Goal: Task Accomplishment & Management: Manage account settings

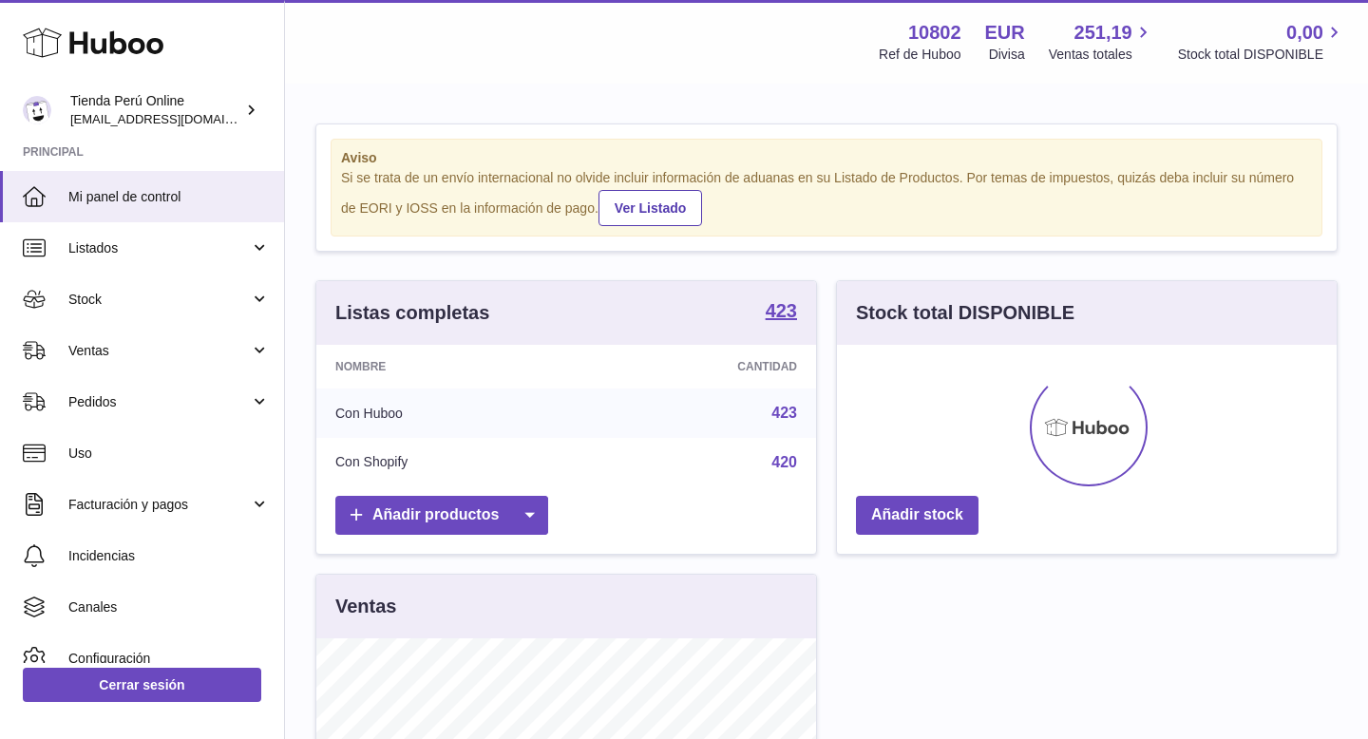
scroll to position [296, 500]
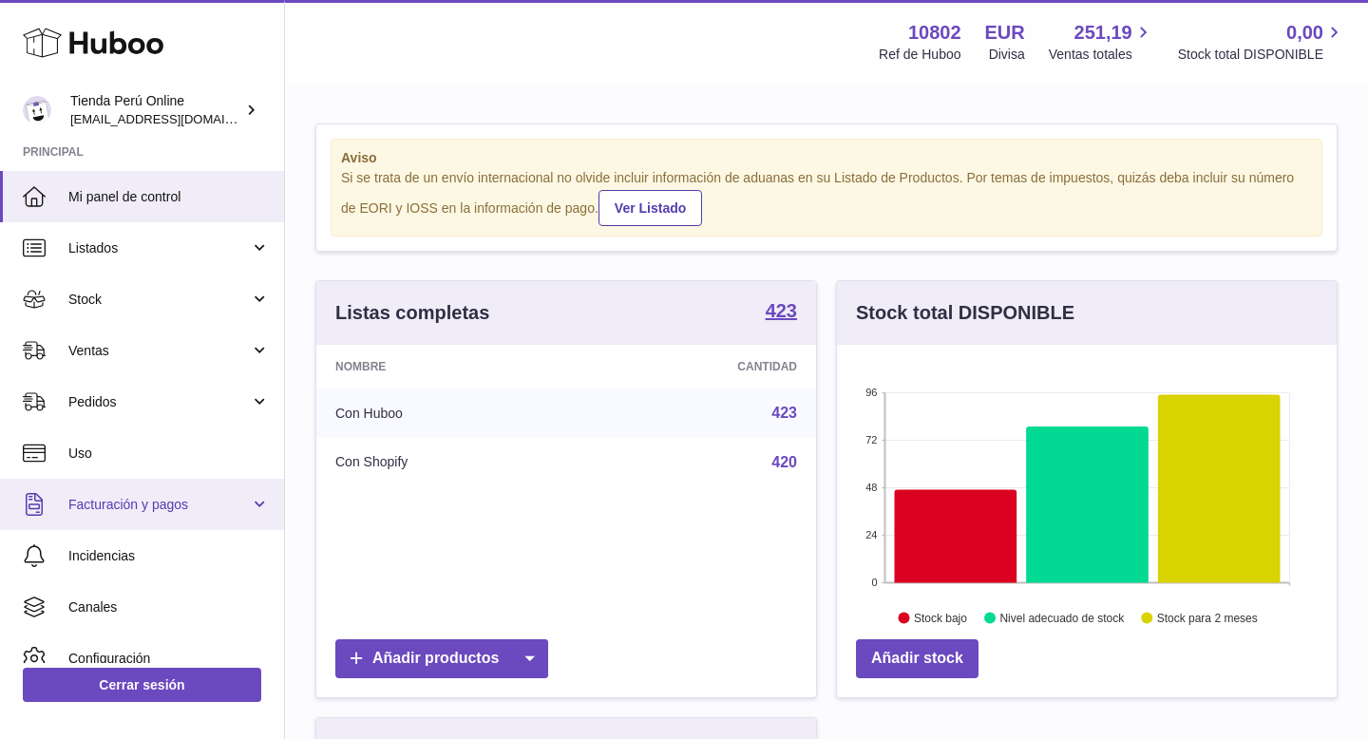
click at [167, 517] on link "Facturación y pagos" at bounding box center [142, 504] width 284 height 51
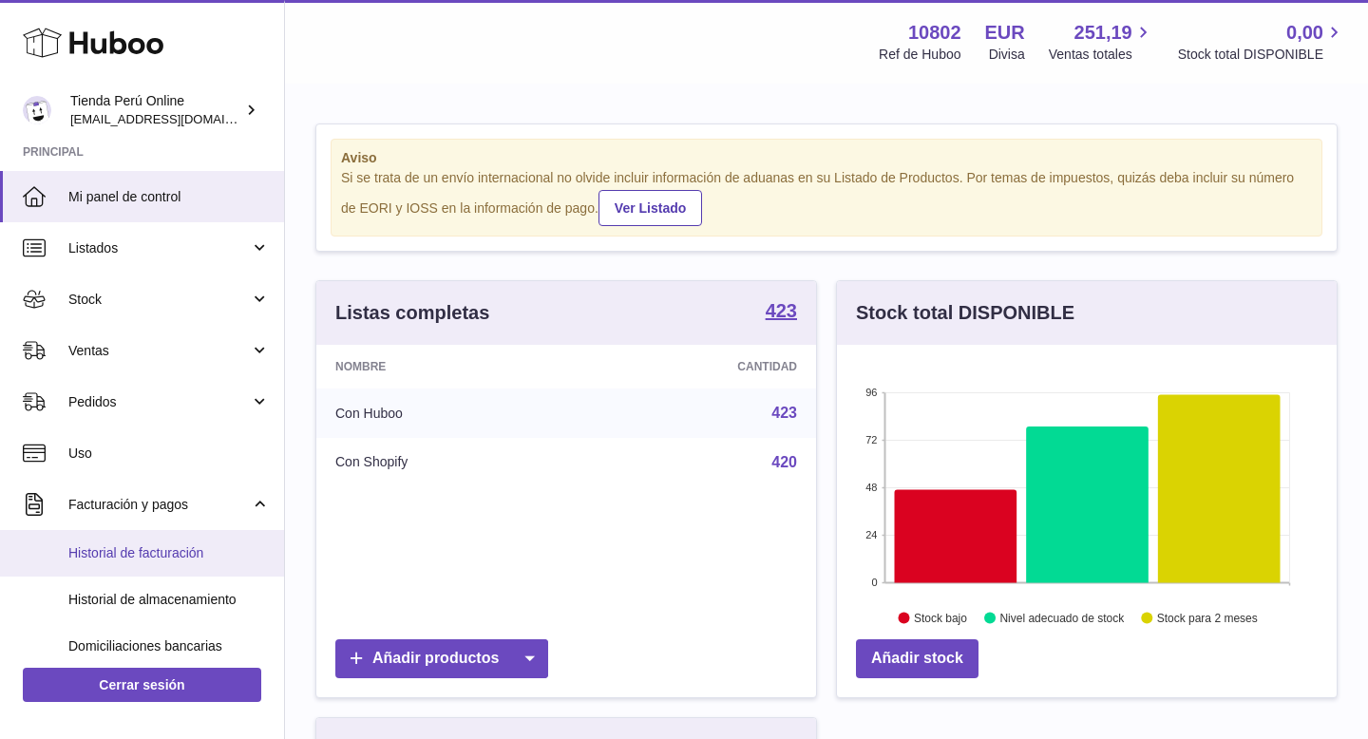
click at [168, 562] on link "Historial de facturación" at bounding box center [142, 553] width 284 height 47
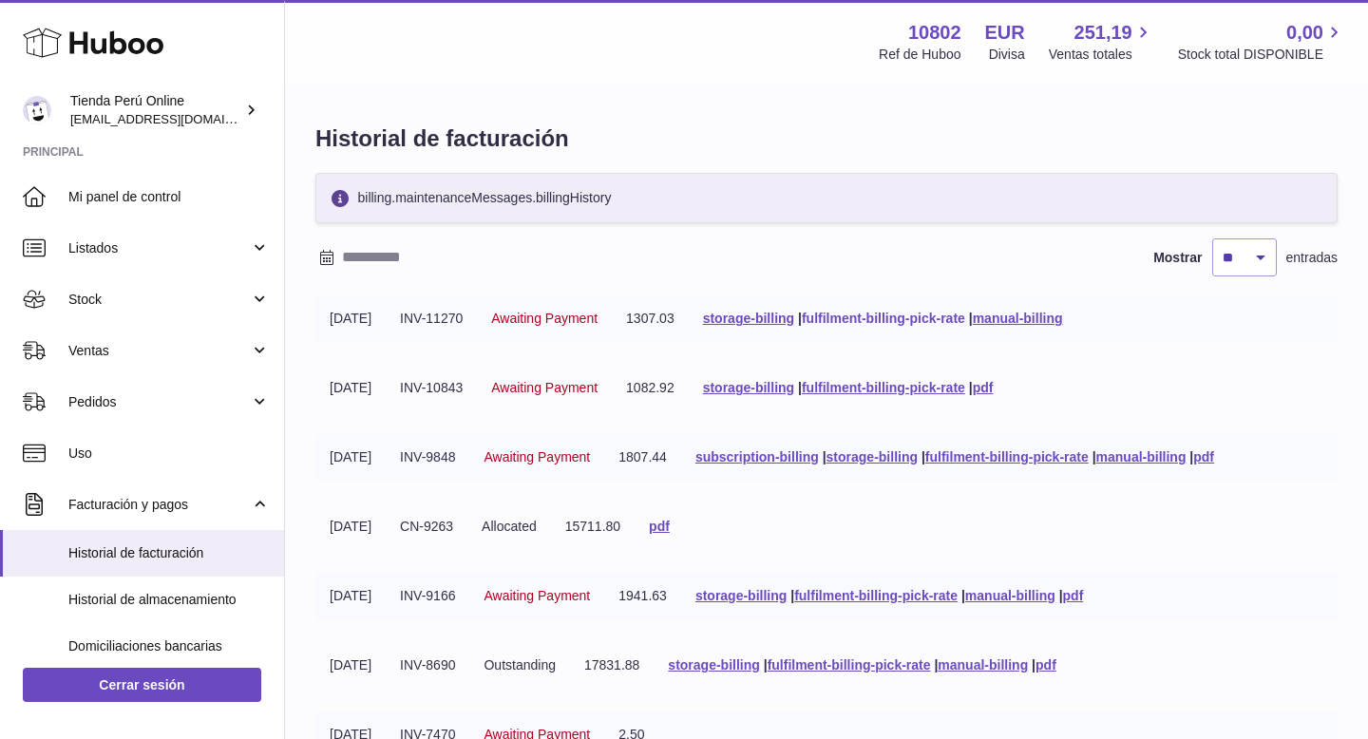
click at [886, 318] on link "fulfilment-billing-pick-rate" at bounding box center [883, 318] width 163 height 15
